Goal: Information Seeking & Learning: Learn about a topic

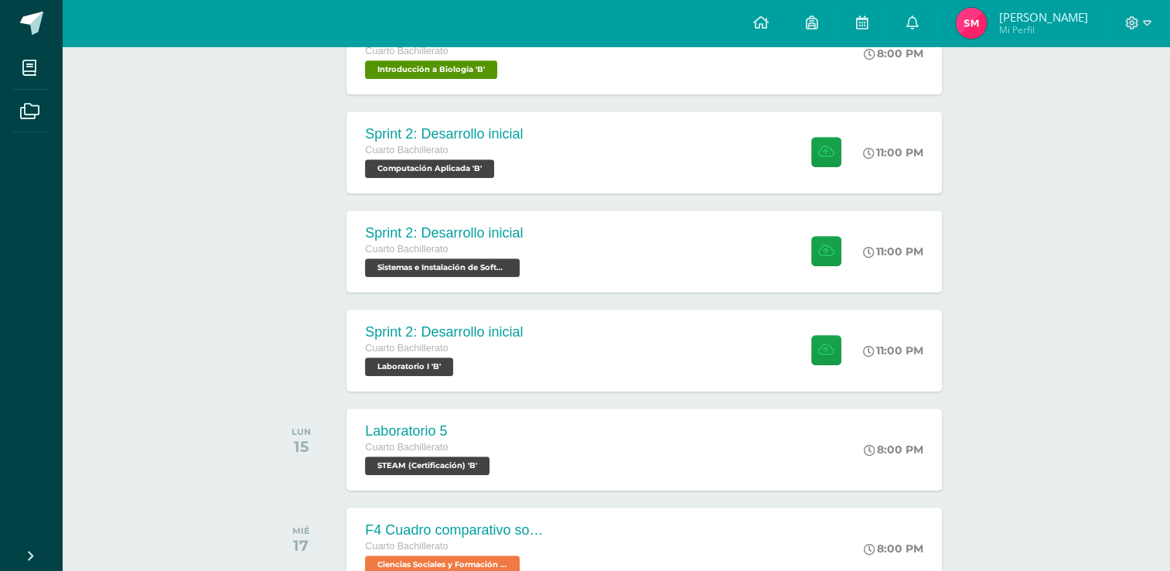
scroll to position [959, 0]
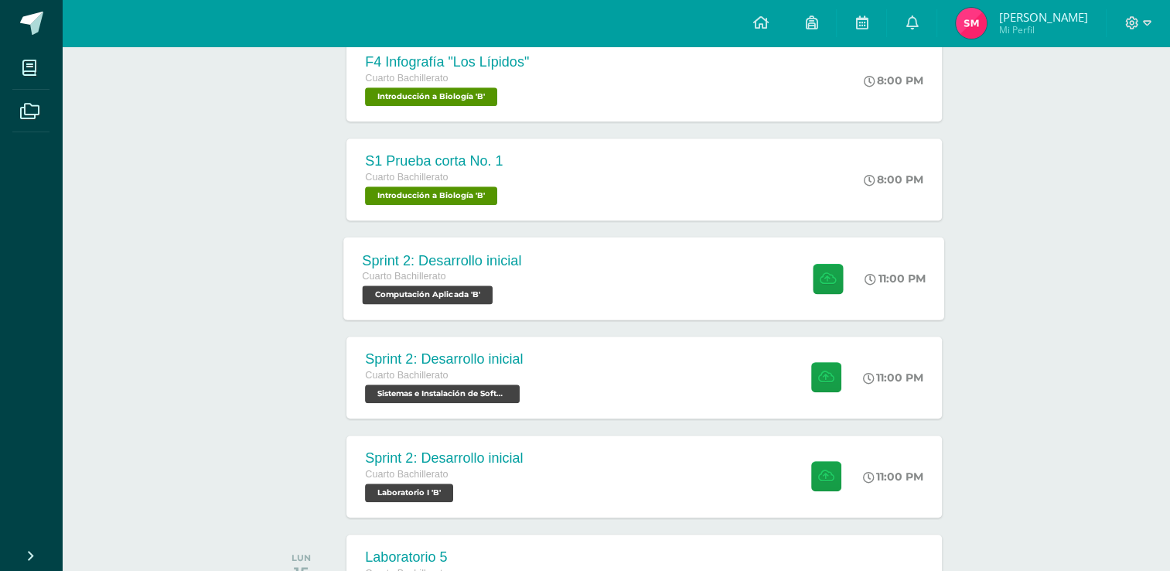
click at [622, 266] on div "Sprint 2: Desarrollo inicial Cuarto Bachillerato Computación Aplicada 'B' 11:00…" at bounding box center [644, 278] width 601 height 83
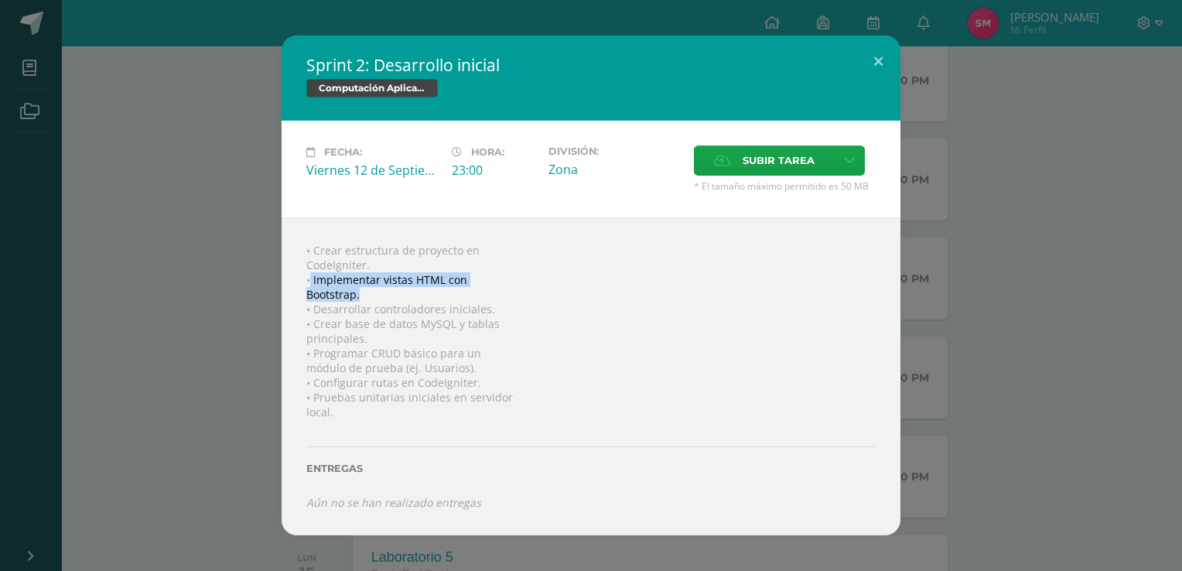
drag, startPoint x: 311, startPoint y: 276, endPoint x: 371, endPoint y: 292, distance: 62.3
click at [371, 292] on div "• Crear estructura de proyecto en CodeIgniter. • Implementar vistas HTML con Bo…" at bounding box center [591, 376] width 619 height 318
drag, startPoint x: 371, startPoint y: 292, endPoint x: 461, endPoint y: 304, distance: 90.6
click at [461, 304] on div "• Crear estructura de proyecto en CodeIgniter. • Implementar vistas HTML con Bo…" at bounding box center [591, 376] width 619 height 318
click at [494, 308] on div "• Crear estructura de proyecto en CodeIgniter. • Implementar vistas HTML con Bo…" at bounding box center [591, 376] width 619 height 318
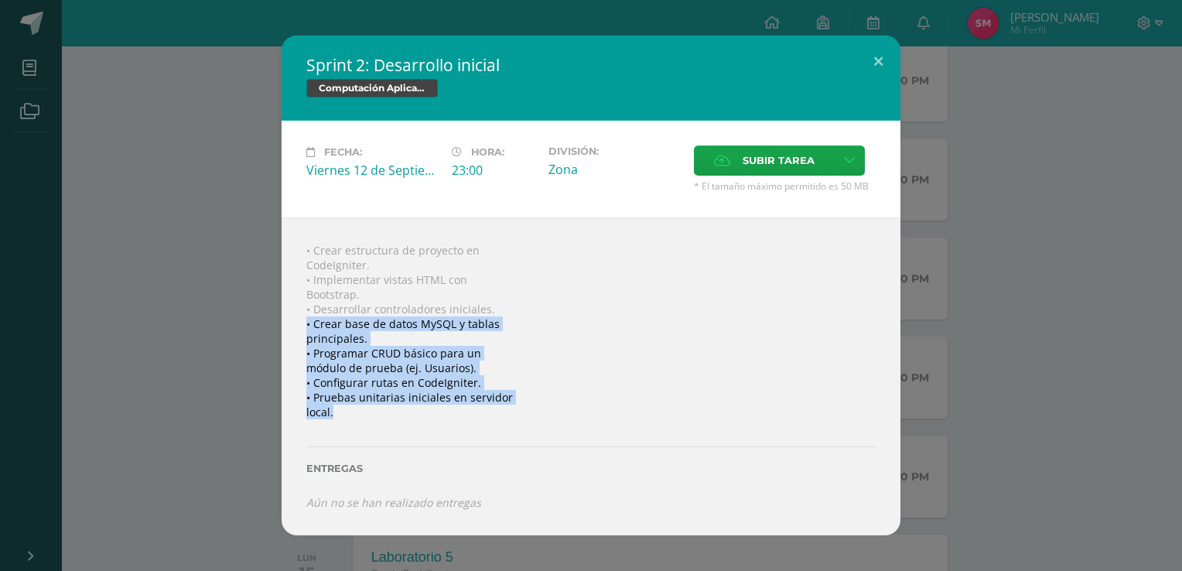
drag, startPoint x: 334, startPoint y: 413, endPoint x: 299, endPoint y: 316, distance: 103.5
click at [299, 316] on div "• Crear estructura de proyecto en CodeIgniter. • Implementar vistas HTML con Bo…" at bounding box center [591, 376] width 619 height 318
drag, startPoint x: 299, startPoint y: 316, endPoint x: 471, endPoint y: 378, distance: 182.8
click at [471, 378] on div "• Crear estructura de proyecto en CodeIgniter. • Implementar vistas HTML con Bo…" at bounding box center [591, 376] width 619 height 318
click at [574, 366] on div "• Crear estructura de proyecto en CodeIgniter. • Implementar vistas HTML con Bo…" at bounding box center [591, 376] width 619 height 318
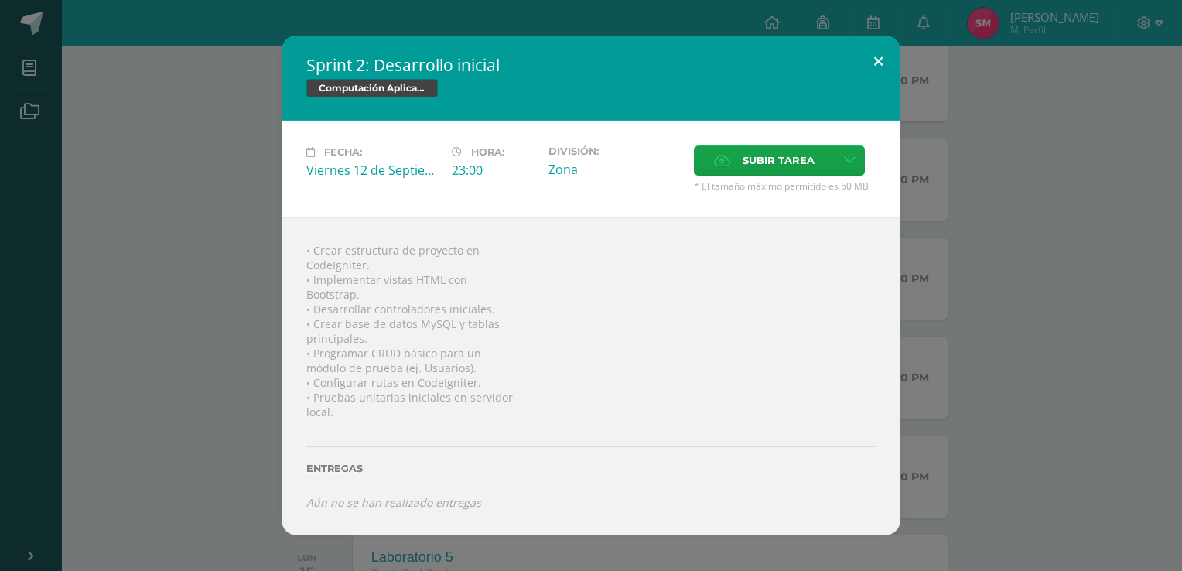
click at [868, 49] on button at bounding box center [878, 62] width 44 height 53
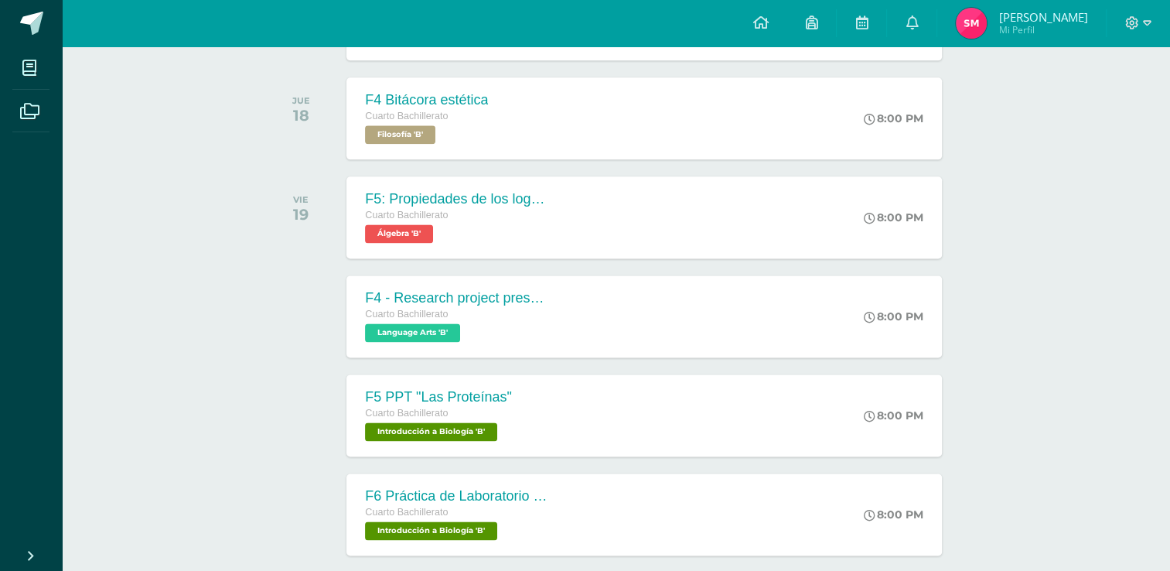
scroll to position [2190, 0]
